Goal: Information Seeking & Learning: Learn about a topic

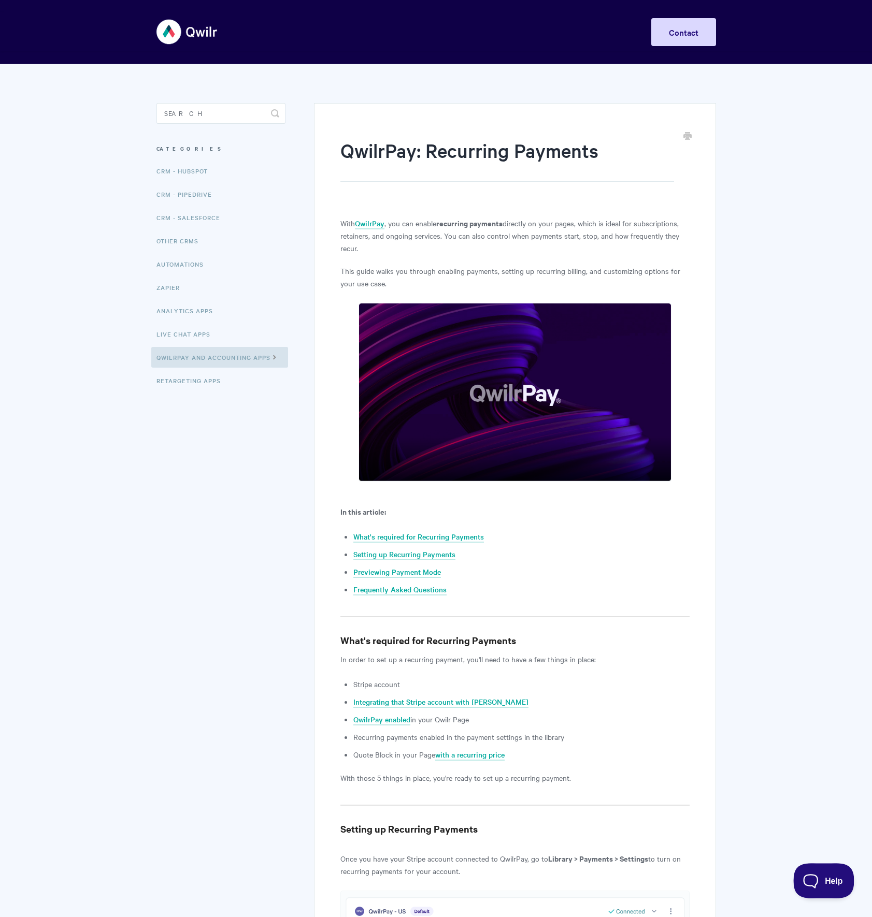
click at [836, 885] on button "Help" at bounding box center [820, 878] width 54 height 31
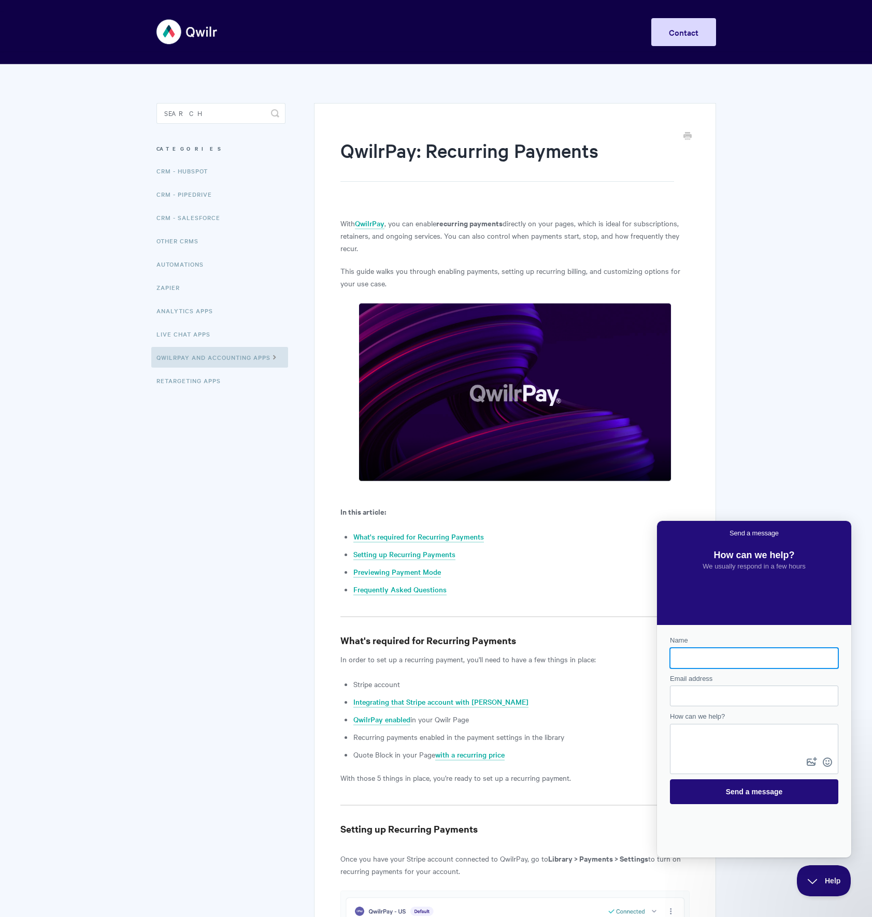
click at [169, 337] on link "Live Chat Apps" at bounding box center [184, 334] width 67 height 21
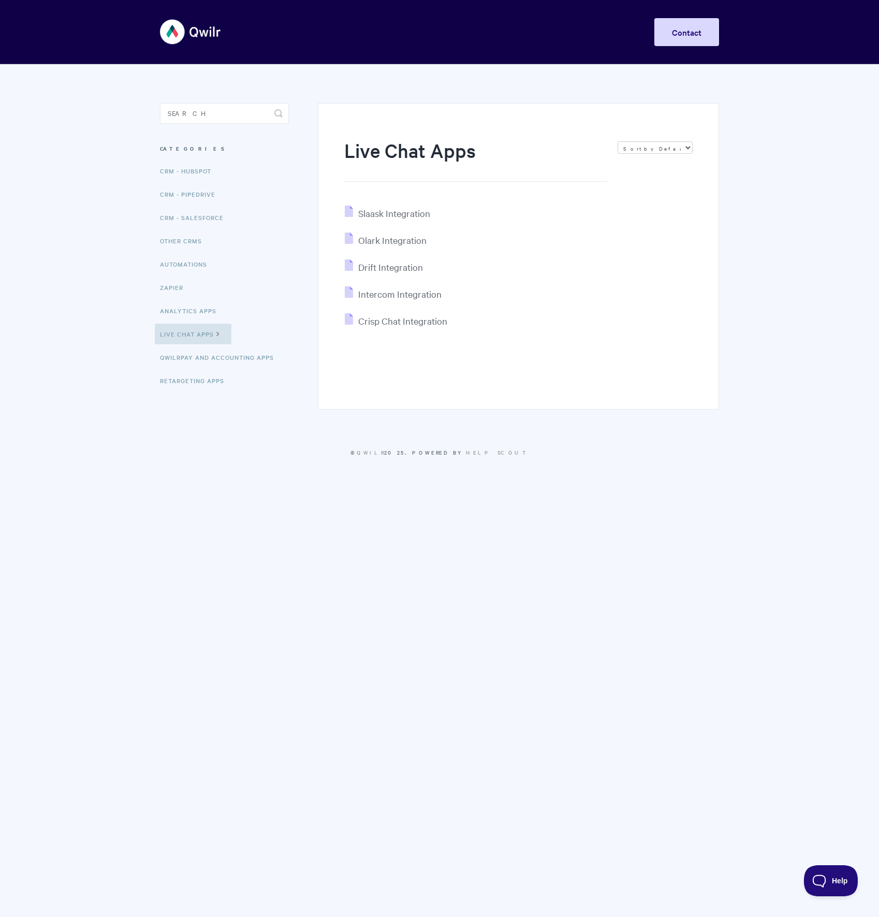
click at [198, 28] on img at bounding box center [191, 31] width 62 height 39
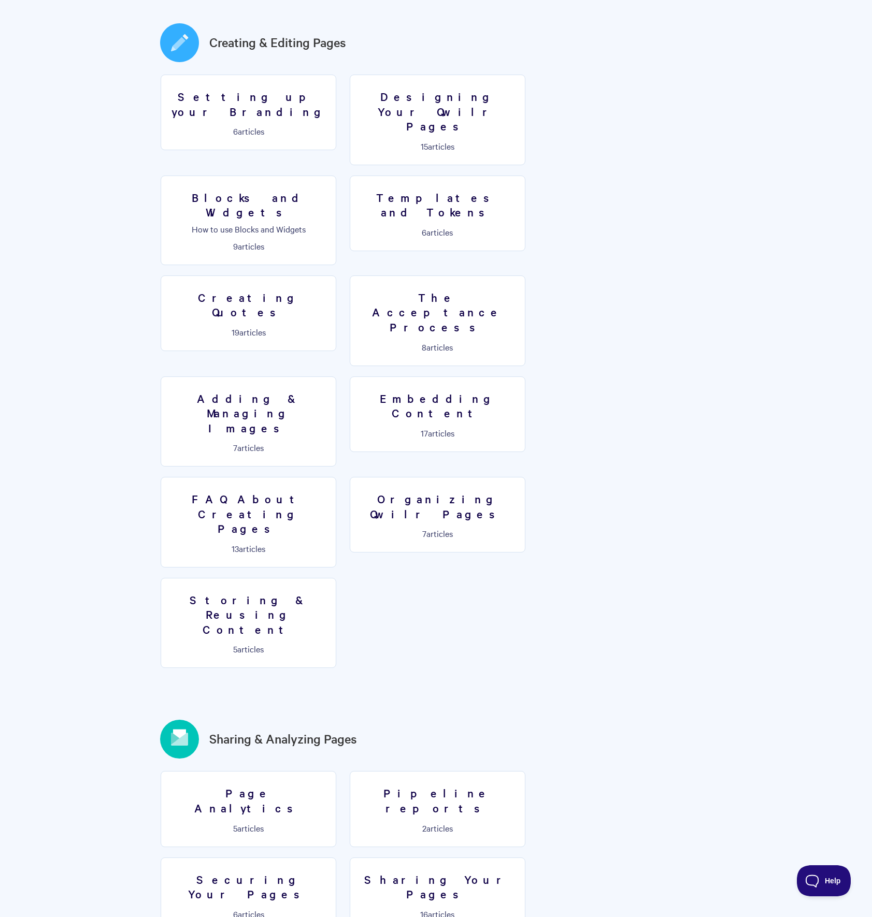
scroll to position [549, 0]
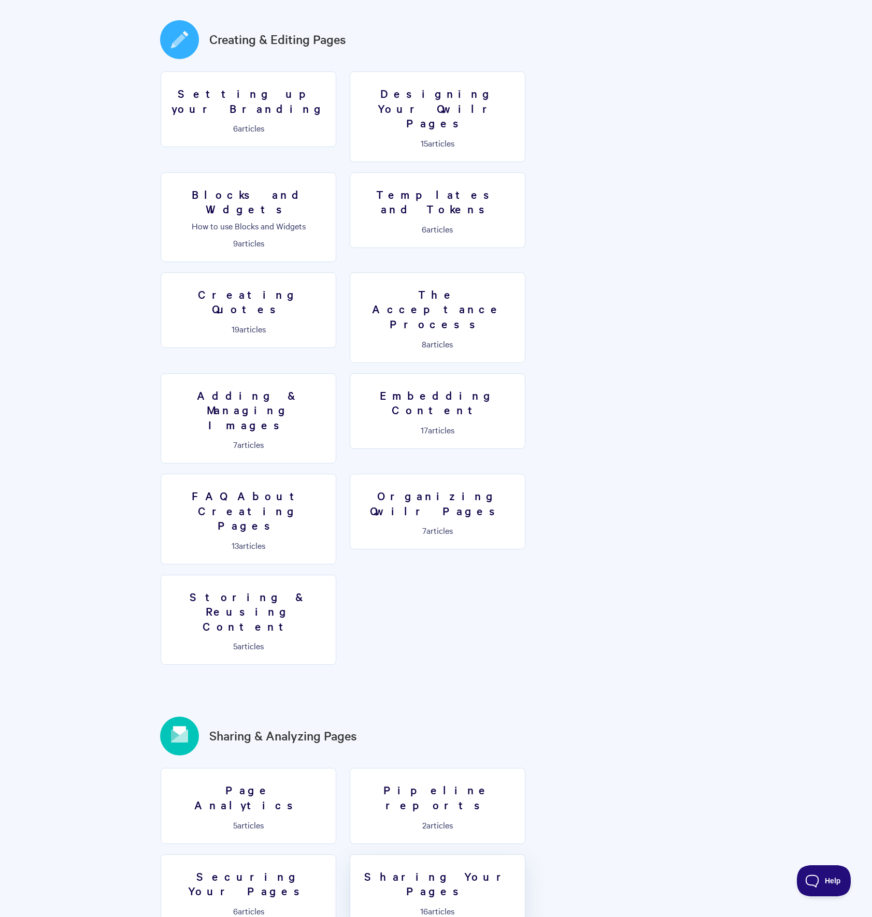
click at [356, 906] on p "16 articles" at bounding box center [437, 910] width 162 height 9
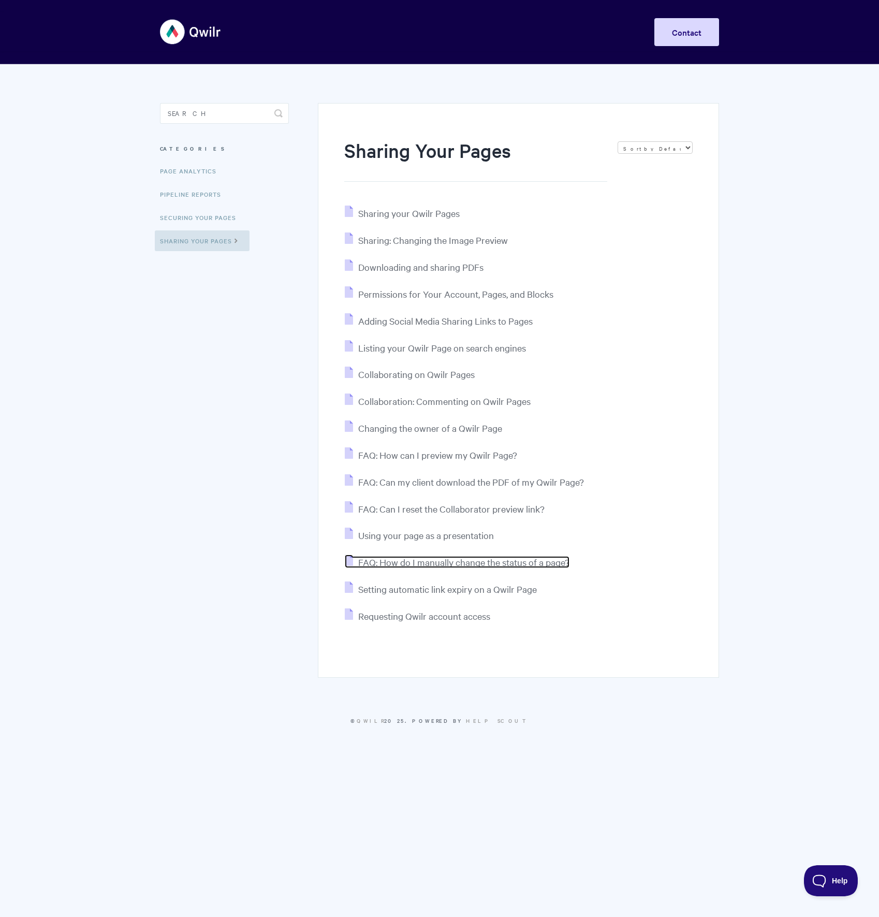
click at [563, 569] on li "FAQ: How do I manually change the status of a page?" at bounding box center [518, 563] width 349 height 16
click at [562, 568] on span "FAQ: How do I manually change the status of a page?" at bounding box center [463, 562] width 211 height 12
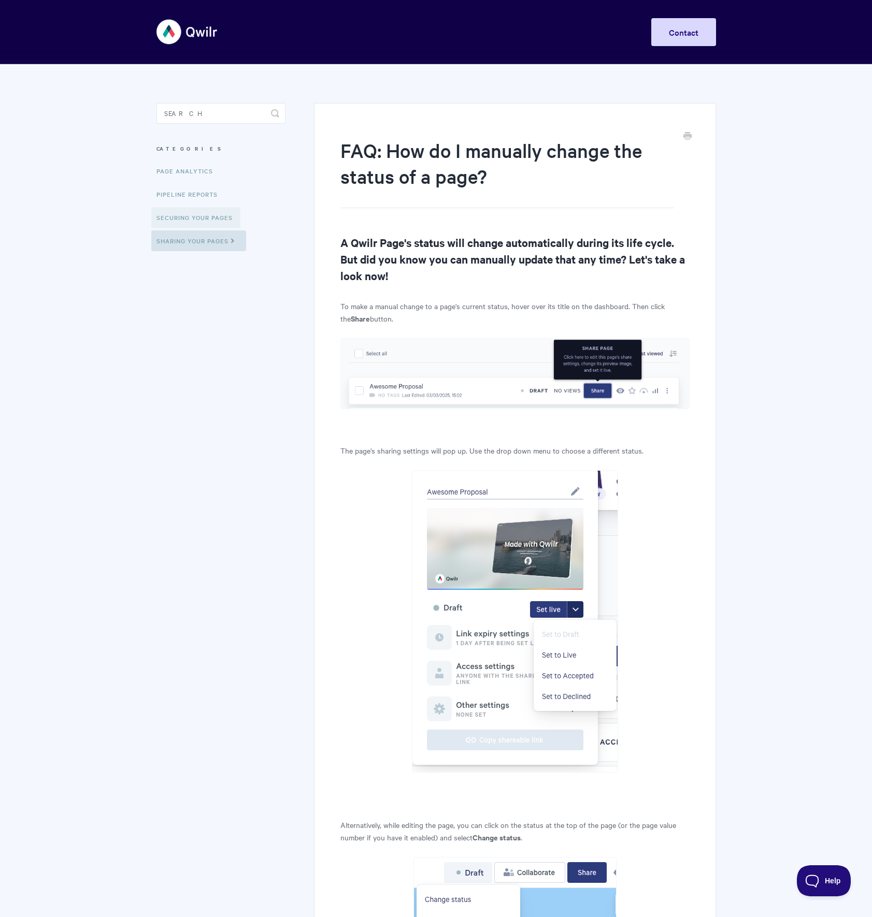
click at [234, 224] on link "Securing Your Pages" at bounding box center [195, 217] width 89 height 21
